Goal: Information Seeking & Learning: Learn about a topic

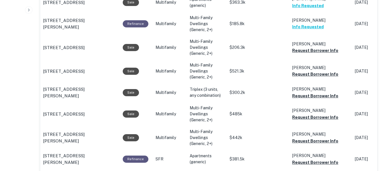
scroll to position [674, 0]
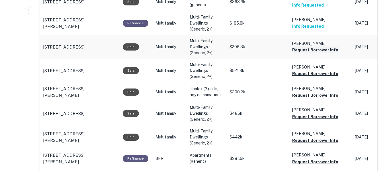
click at [327, 47] on button "Request Borrower Info" at bounding box center [315, 49] width 46 height 7
click at [329, 71] on button "Request Borrower Info" at bounding box center [315, 73] width 46 height 7
click at [327, 94] on button "Request Borrower Info" at bounding box center [315, 95] width 46 height 7
click at [328, 116] on button "Request Borrower Info" at bounding box center [315, 116] width 46 height 7
click at [328, 139] on button "Request Borrower Info" at bounding box center [315, 140] width 46 height 7
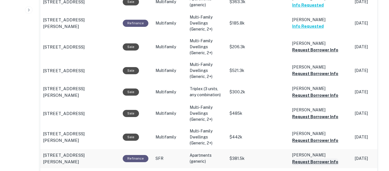
click at [329, 160] on button "Request Borrower Info" at bounding box center [315, 161] width 46 height 7
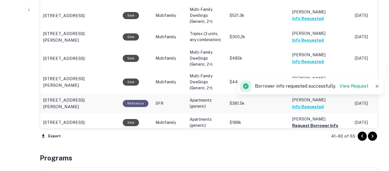
scroll to position [726, 0]
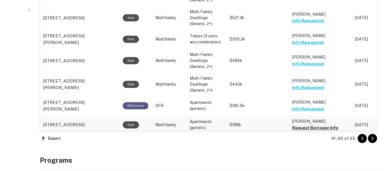
click at [317, 124] on button "Request Borrower Info" at bounding box center [315, 127] width 46 height 7
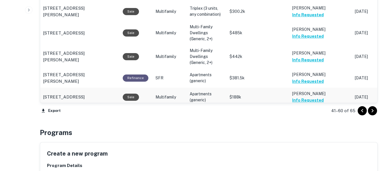
scroll to position [755, 0]
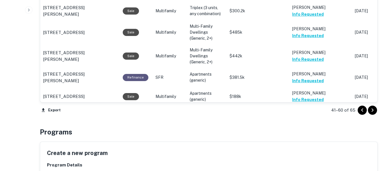
click at [376, 111] on icon "Go to next page" at bounding box center [372, 109] width 7 height 7
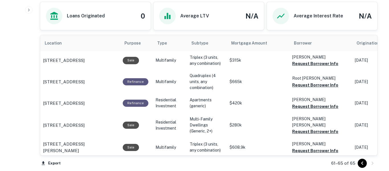
scroll to position [370, 0]
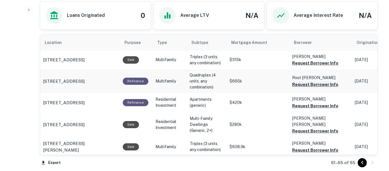
click at [330, 64] on button "Request Borrower Info" at bounding box center [315, 63] width 46 height 7
click at [331, 87] on button "Request Borrower Info" at bounding box center [315, 84] width 46 height 7
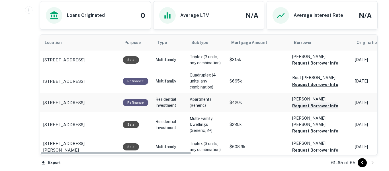
click at [332, 107] on button "Request Borrower Info" at bounding box center [315, 105] width 46 height 7
click at [333, 127] on button "Request Borrower Info" at bounding box center [315, 130] width 46 height 7
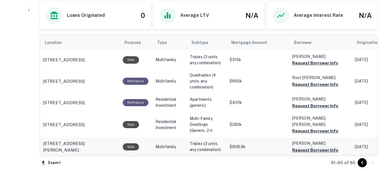
click at [331, 147] on button "Request Borrower Info" at bounding box center [315, 149] width 46 height 7
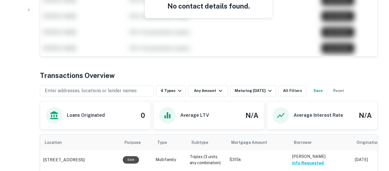
scroll to position [272, 0]
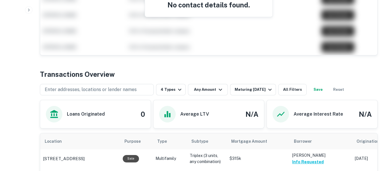
click at [323, 90] on button "Save" at bounding box center [318, 89] width 18 height 11
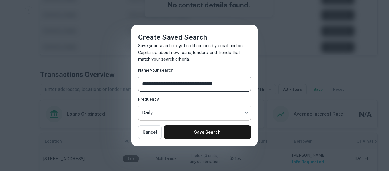
type input "**********"
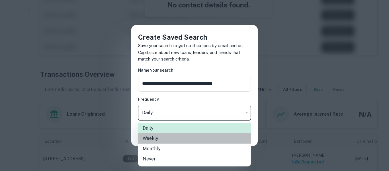
click at [172, 140] on li "Weekly" at bounding box center [194, 138] width 113 height 10
type input "******"
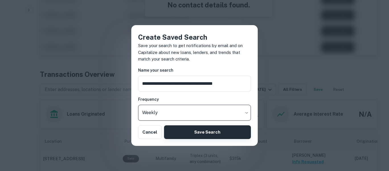
click at [200, 134] on button "Save Search" at bounding box center [207, 132] width 87 height 14
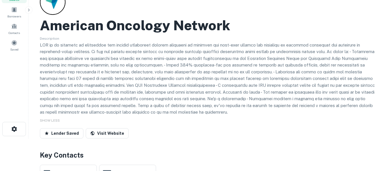
scroll to position [0, 0]
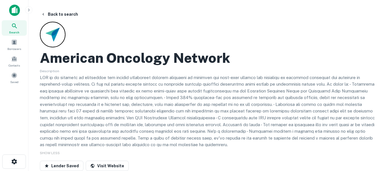
click at [17, 24] on icon at bounding box center [14, 25] width 7 height 7
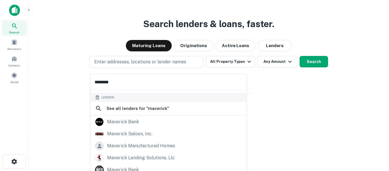
scroll to position [100, 0]
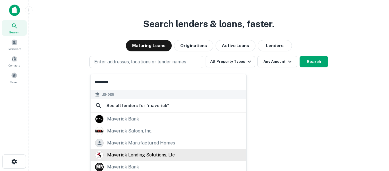
type input "********"
click at [158, 157] on div "maverick lending solutions, llc" at bounding box center [141, 154] width 68 height 9
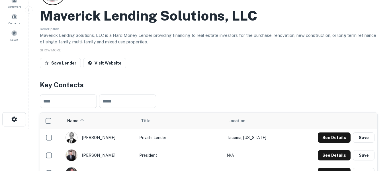
scroll to position [40, 0]
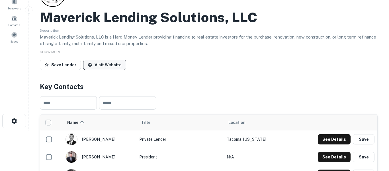
click at [110, 68] on link "Visit Website" at bounding box center [104, 65] width 43 height 10
click at [50, 68] on button "Save Lender" at bounding box center [60, 65] width 41 height 10
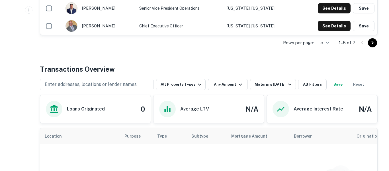
scroll to position [228, 0]
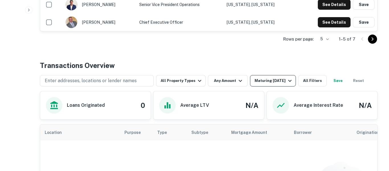
click at [291, 83] on icon "button" at bounding box center [289, 80] width 7 height 7
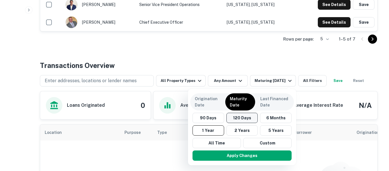
click at [248, 120] on button "120 Days" at bounding box center [242, 117] width 32 height 10
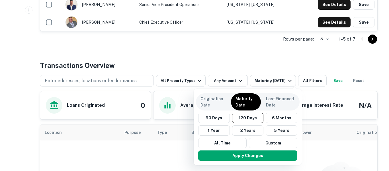
click at [192, 82] on div at bounding box center [194, 85] width 389 height 171
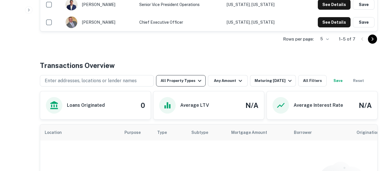
click at [194, 81] on button "All Property Types" at bounding box center [181, 80] width 50 height 11
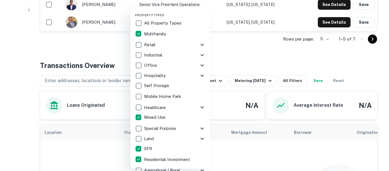
click at [335, 61] on div at bounding box center [194, 85] width 389 height 171
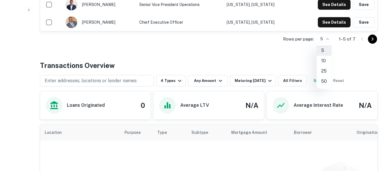
click at [272, 60] on div at bounding box center [194, 85] width 389 height 171
click at [325, 81] on button "Save" at bounding box center [318, 80] width 18 height 11
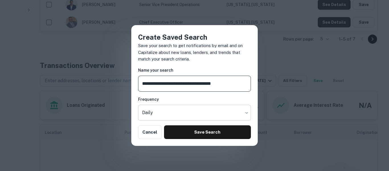
type input "**********"
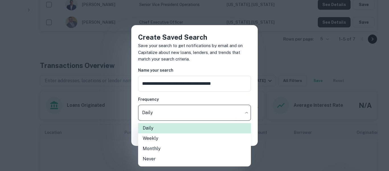
click at [177, 141] on li "Weekly" at bounding box center [194, 138] width 113 height 10
type input "******"
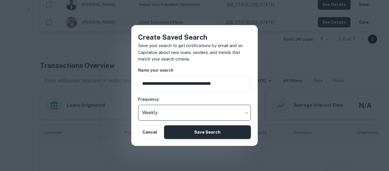
click at [213, 135] on button "Save Search" at bounding box center [207, 132] width 87 height 14
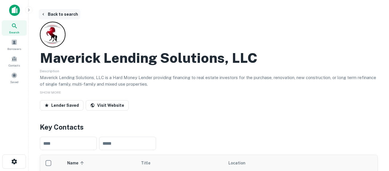
click at [46, 15] on button "Back to search" at bounding box center [60, 14] width 42 height 10
click at [20, 23] on div "Search" at bounding box center [14, 27] width 25 height 15
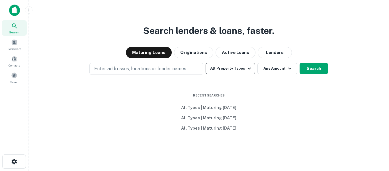
click at [241, 71] on button "All Property Types" at bounding box center [231, 68] width 50 height 11
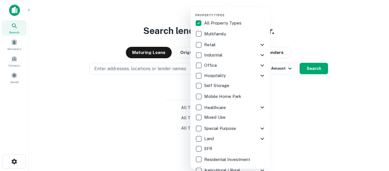
click at [222, 33] on p "Multifamily" at bounding box center [215, 33] width 23 height 7
click at [330, 34] on div at bounding box center [194, 85] width 389 height 171
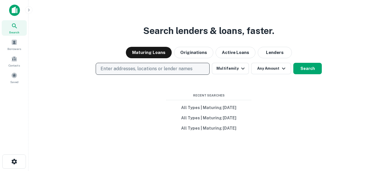
click at [190, 68] on p "Enter addresses, locations or lender names" at bounding box center [147, 68] width 92 height 7
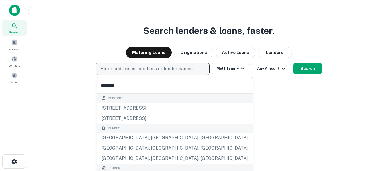
type input "********"
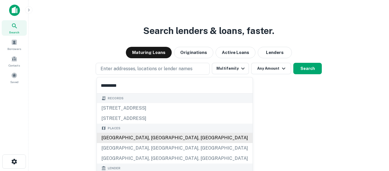
click at [134, 136] on div "Houston, TX, USA" at bounding box center [175, 137] width 156 height 10
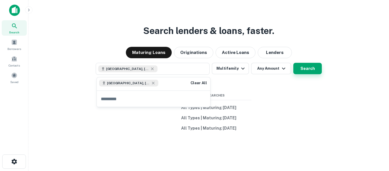
click at [309, 69] on button "Search" at bounding box center [307, 68] width 28 height 11
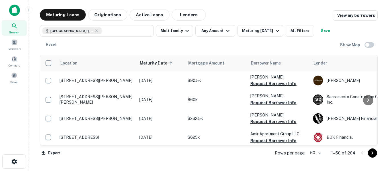
scroll to position [22, 0]
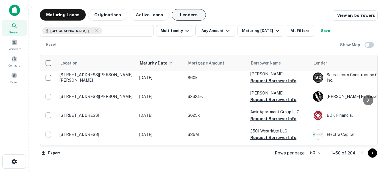
click at [190, 16] on button "Lenders" at bounding box center [189, 14] width 34 height 11
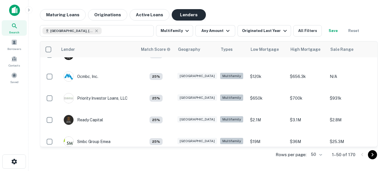
scroll to position [993, 0]
